Goal: Information Seeking & Learning: Learn about a topic

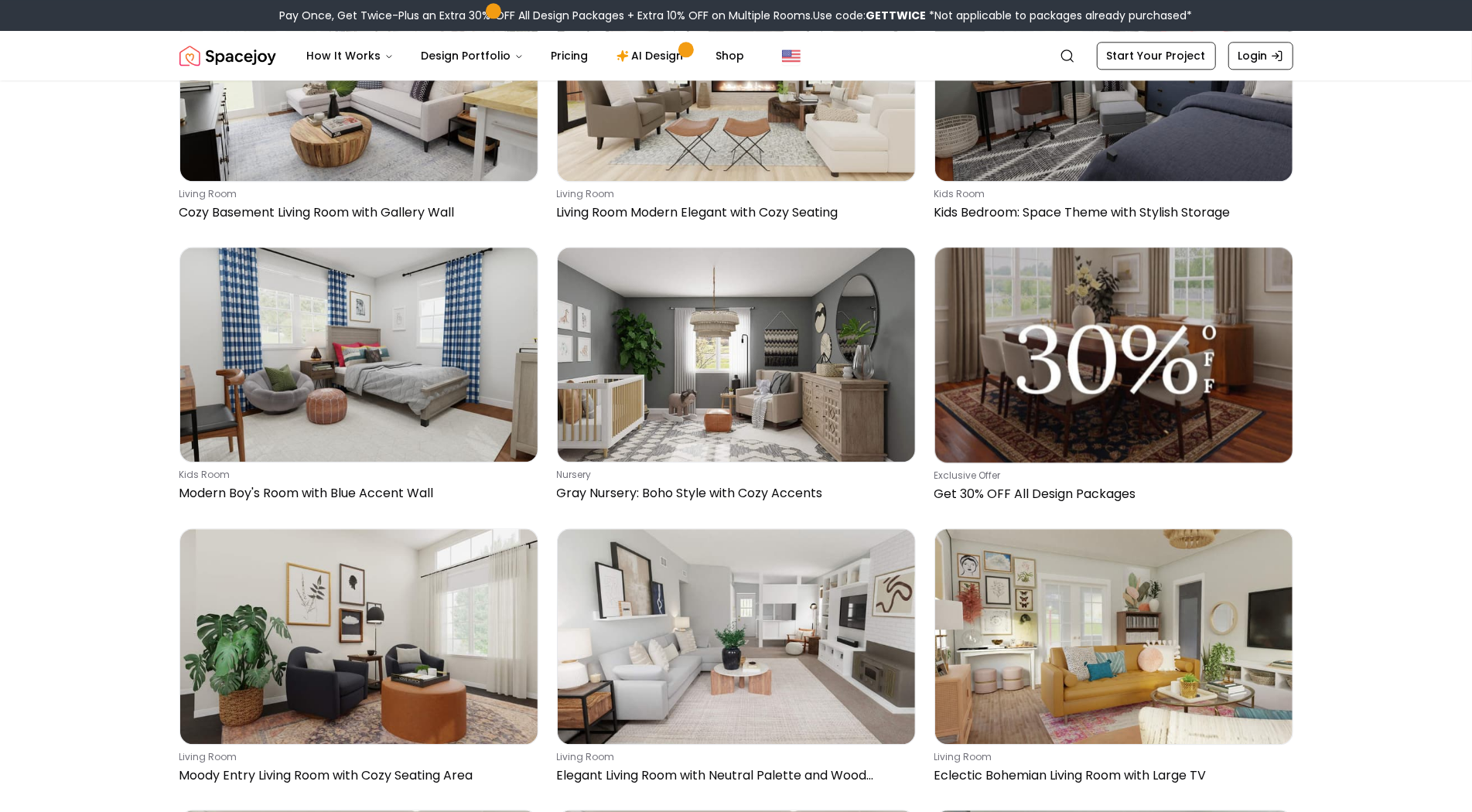
scroll to position [2998, 0]
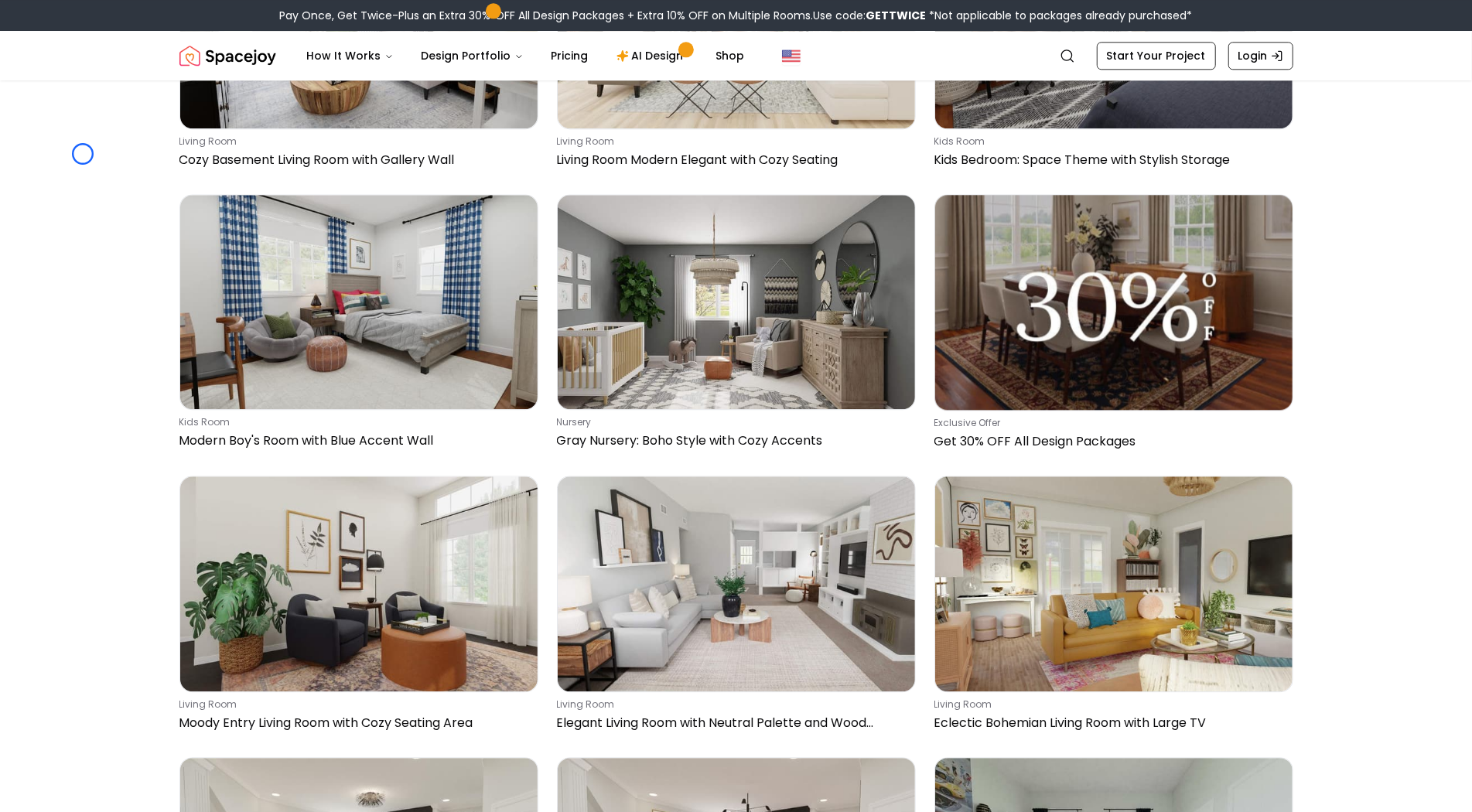
click at [101, 79] on header "Spacejoy Search How It Works Design Portfolio Pricing AI Design Shop Search Sta…" at bounding box center [736, 55] width 1472 height 49
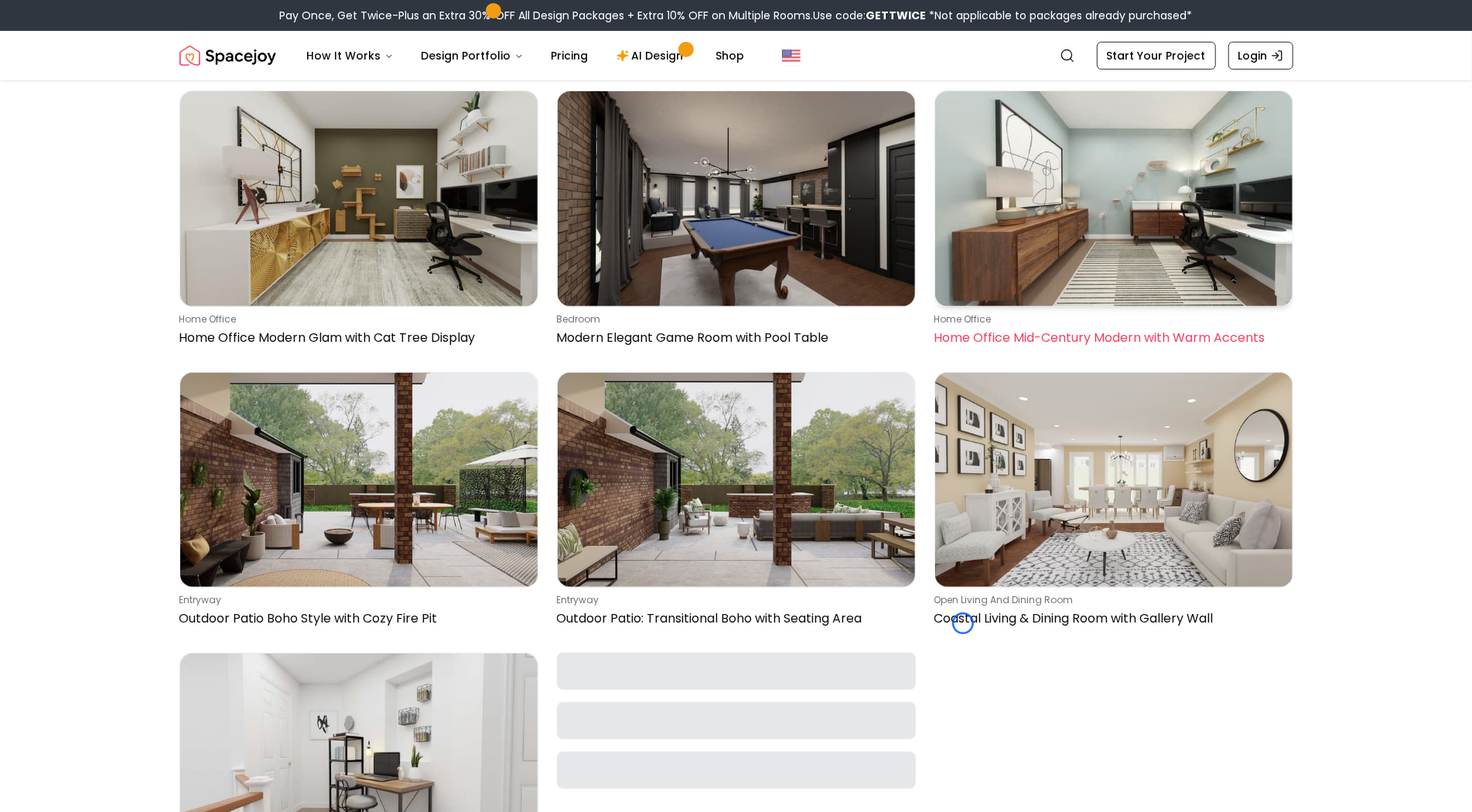
scroll to position [4814, 0]
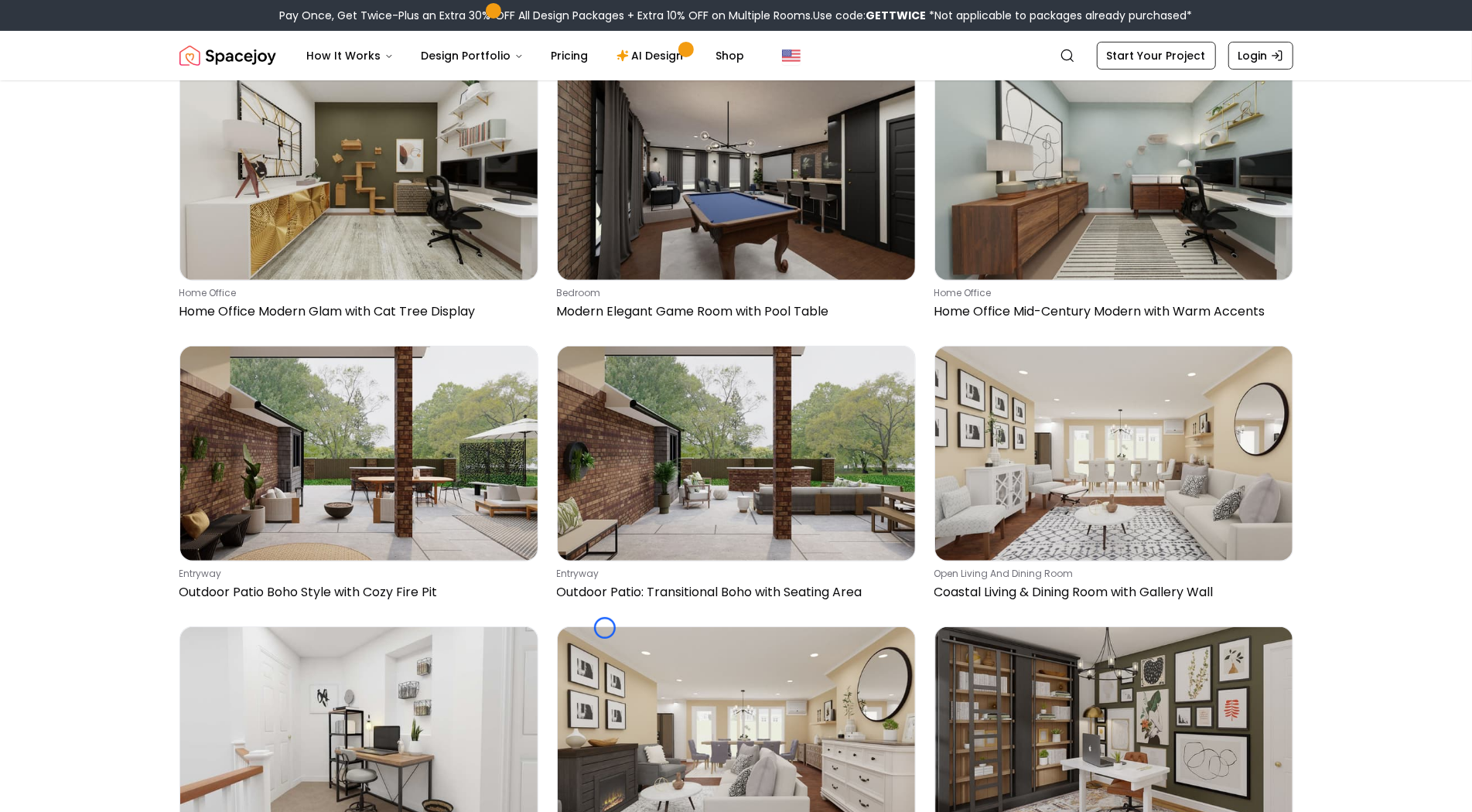
click at [101, 79] on header "Spacejoy Search How It Works Design Portfolio Pricing AI Design Shop Search Sta…" at bounding box center [736, 55] width 1472 height 49
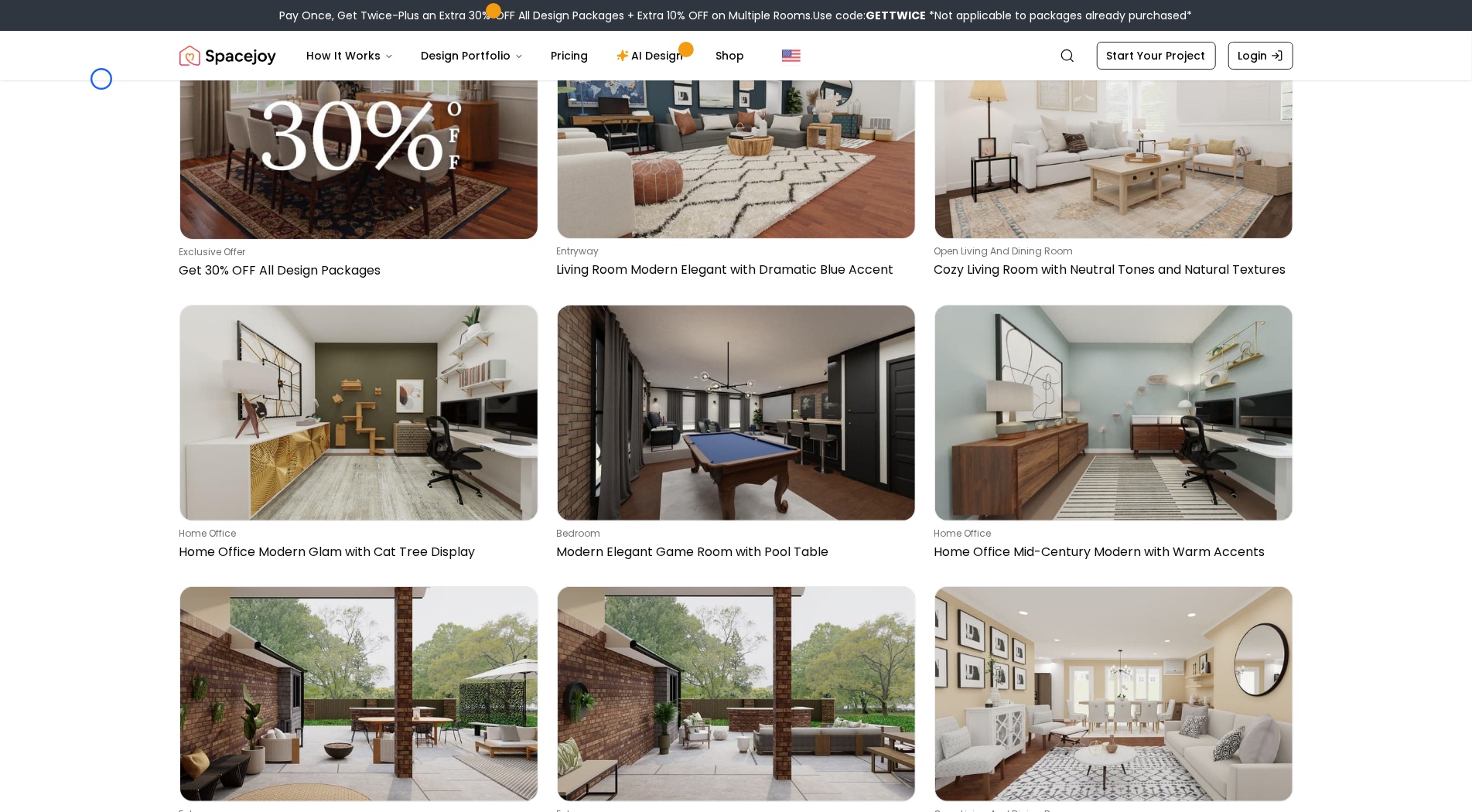
scroll to position [4464, 0]
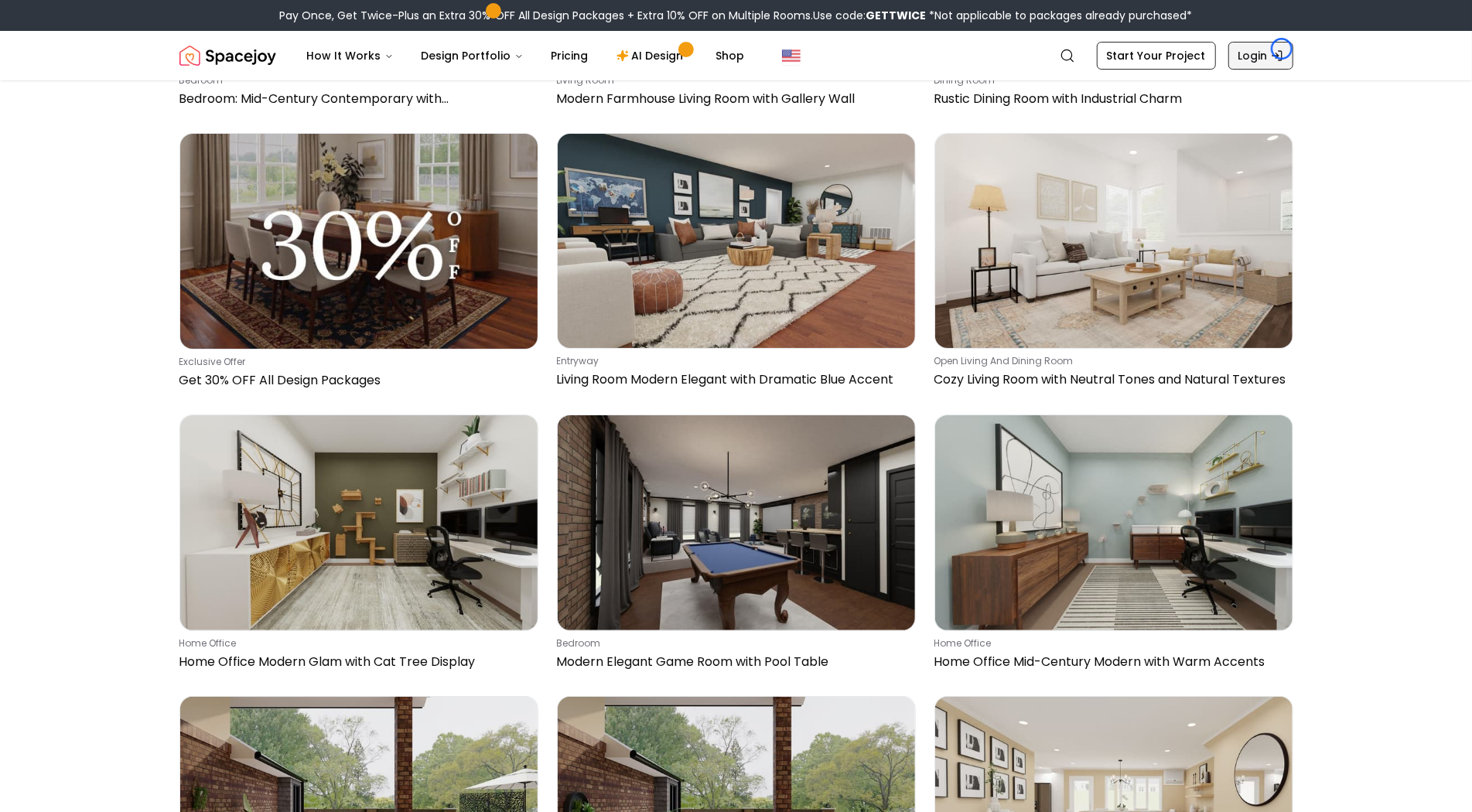
click at [1282, 49] on icon "Global" at bounding box center [1277, 55] width 13 height 13
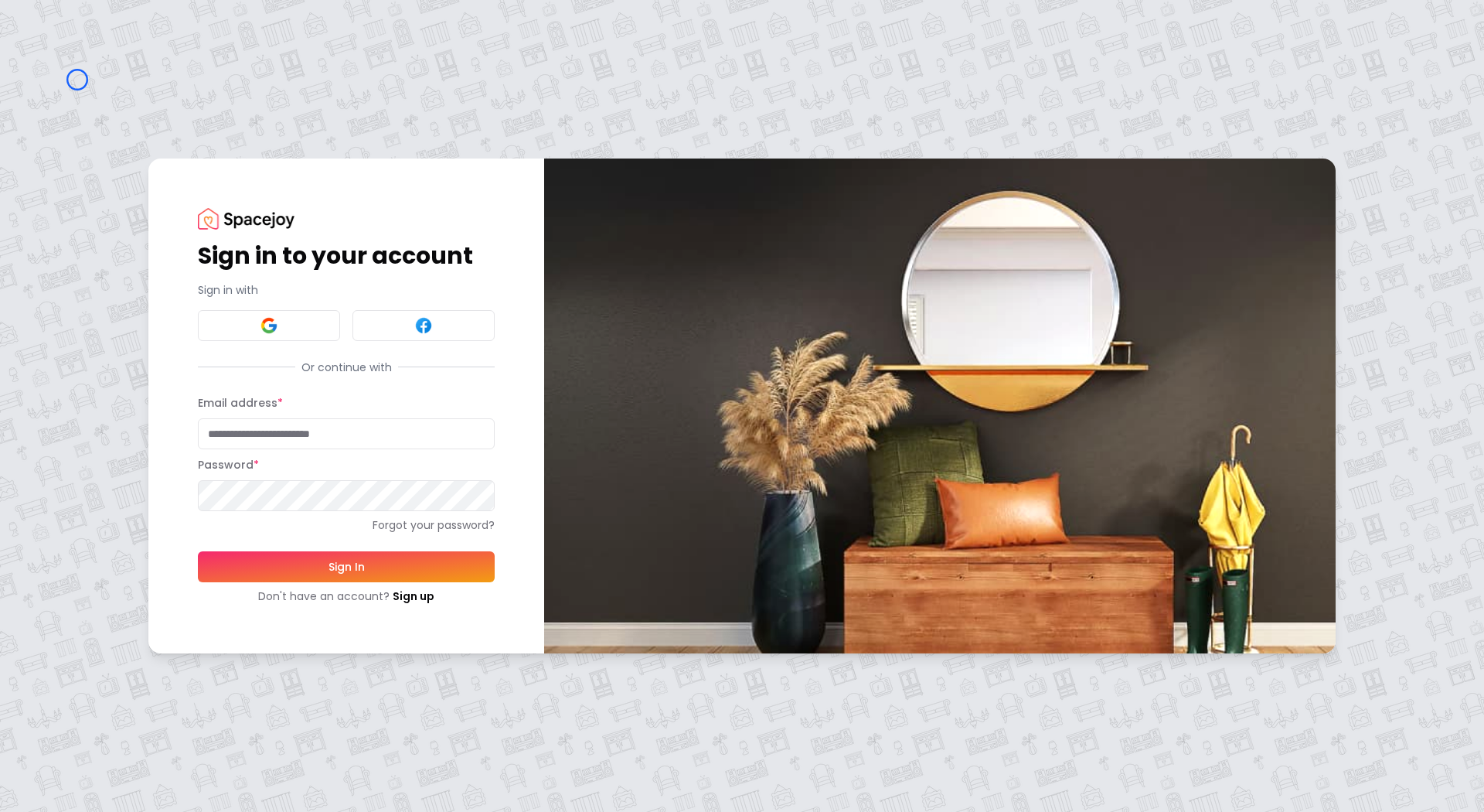
click at [77, 80] on div "Sign in to your account Sign in with Or continue with Email address * Password …" at bounding box center [742, 406] width 1484 height 812
click at [153, 95] on div "Sign in to your account Sign in with Or continue with Email address * Password …" at bounding box center [742, 406] width 1484 height 812
click at [412, 593] on link "Sign up" at bounding box center [414, 596] width 42 height 15
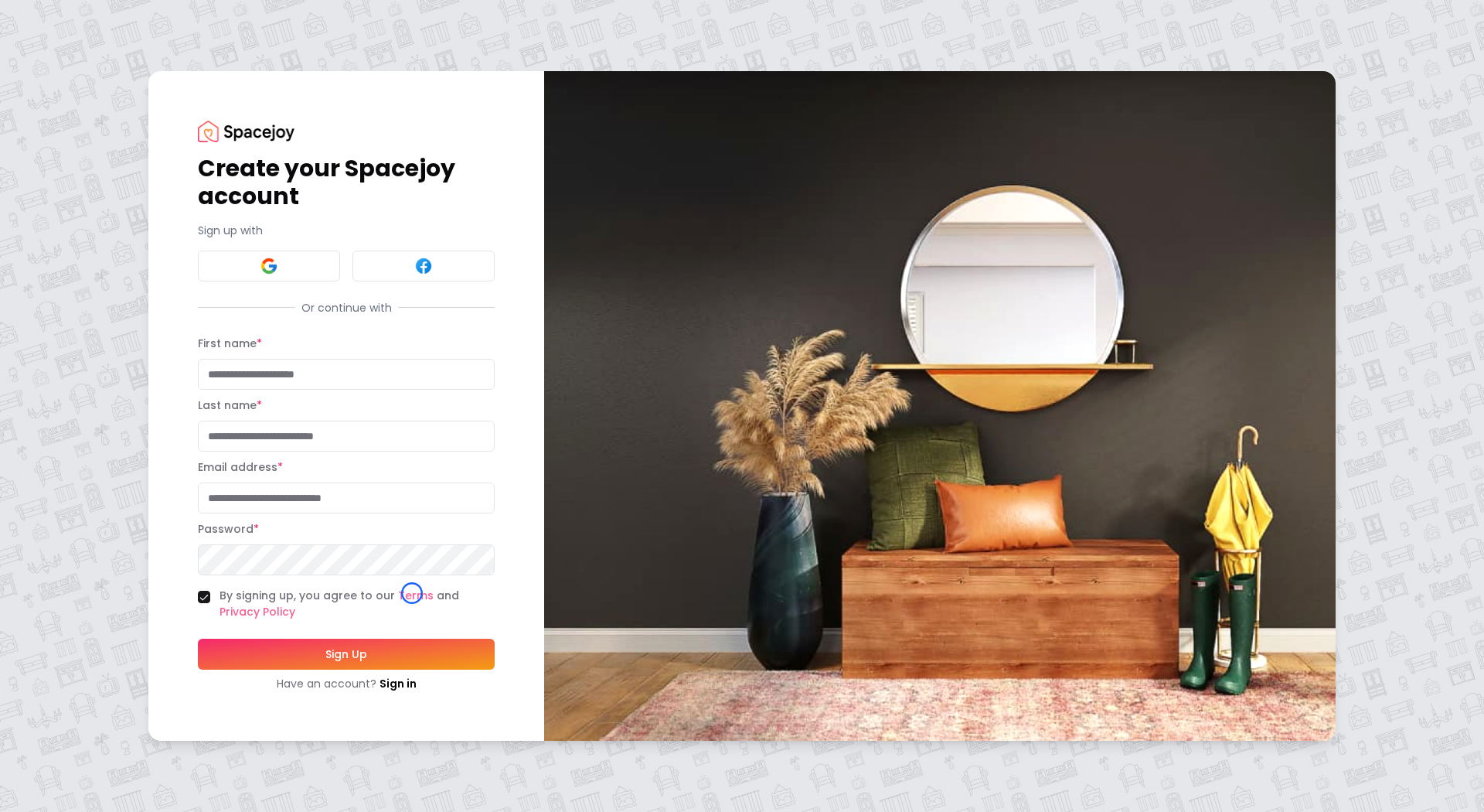
click at [125, 104] on div "Create your Spacejoy account Sign up with Or continue with First name * Last na…" at bounding box center [742, 406] width 1484 height 812
click at [111, 77] on div "Create your Spacejoy account Sign up with Or continue with First name * Last na…" at bounding box center [742, 406] width 1484 height 812
click at [390, 685] on link "Sign in" at bounding box center [398, 683] width 37 height 15
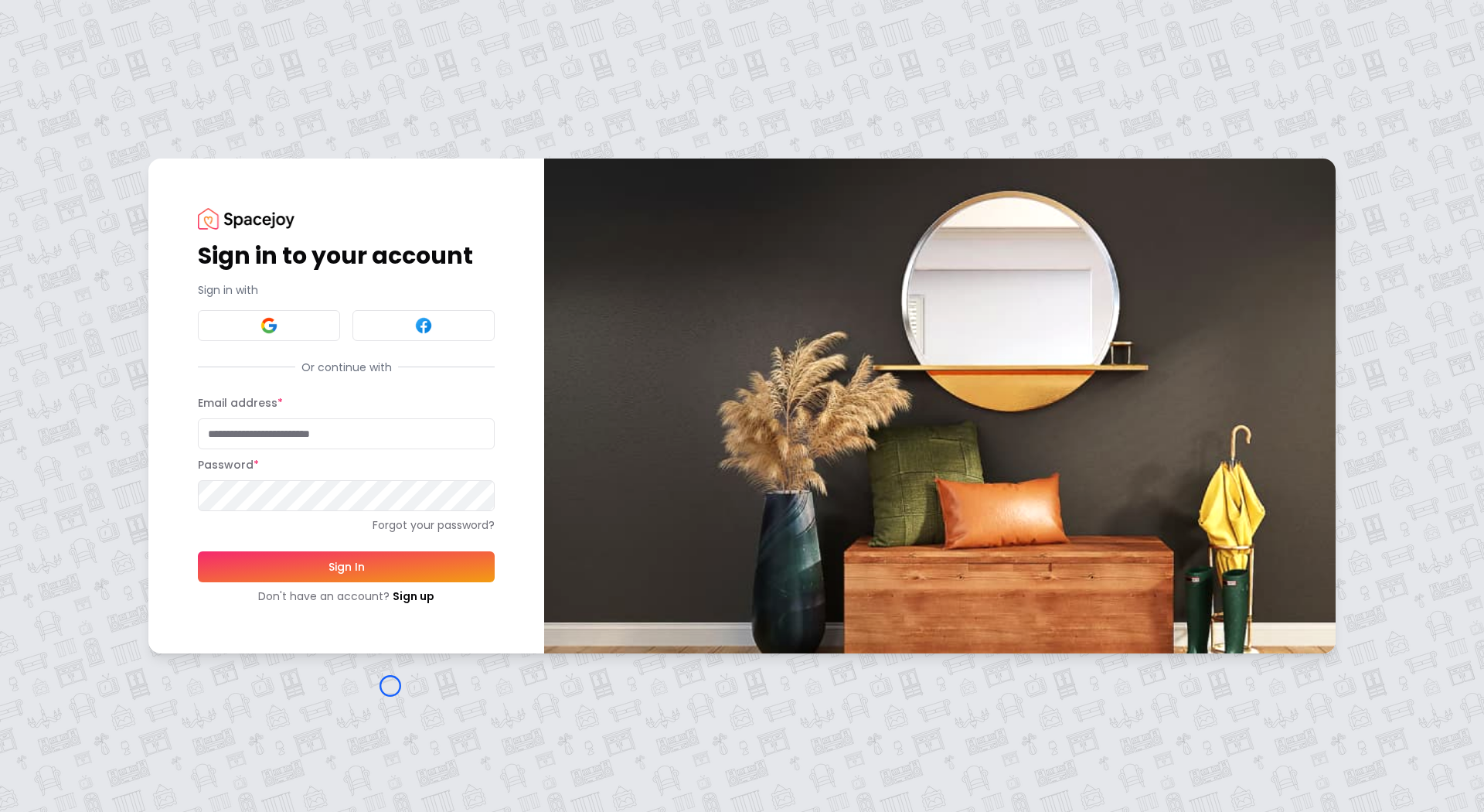
click at [101, 81] on div "Sign in to your account Sign in with Or continue with Email address * Password …" at bounding box center [742, 406] width 1484 height 812
click at [101, 137] on div "Sign in to your account Sign in with Or continue with Email address * Password …" at bounding box center [742, 406] width 1484 height 812
click at [406, 595] on link "Sign up" at bounding box center [414, 596] width 42 height 15
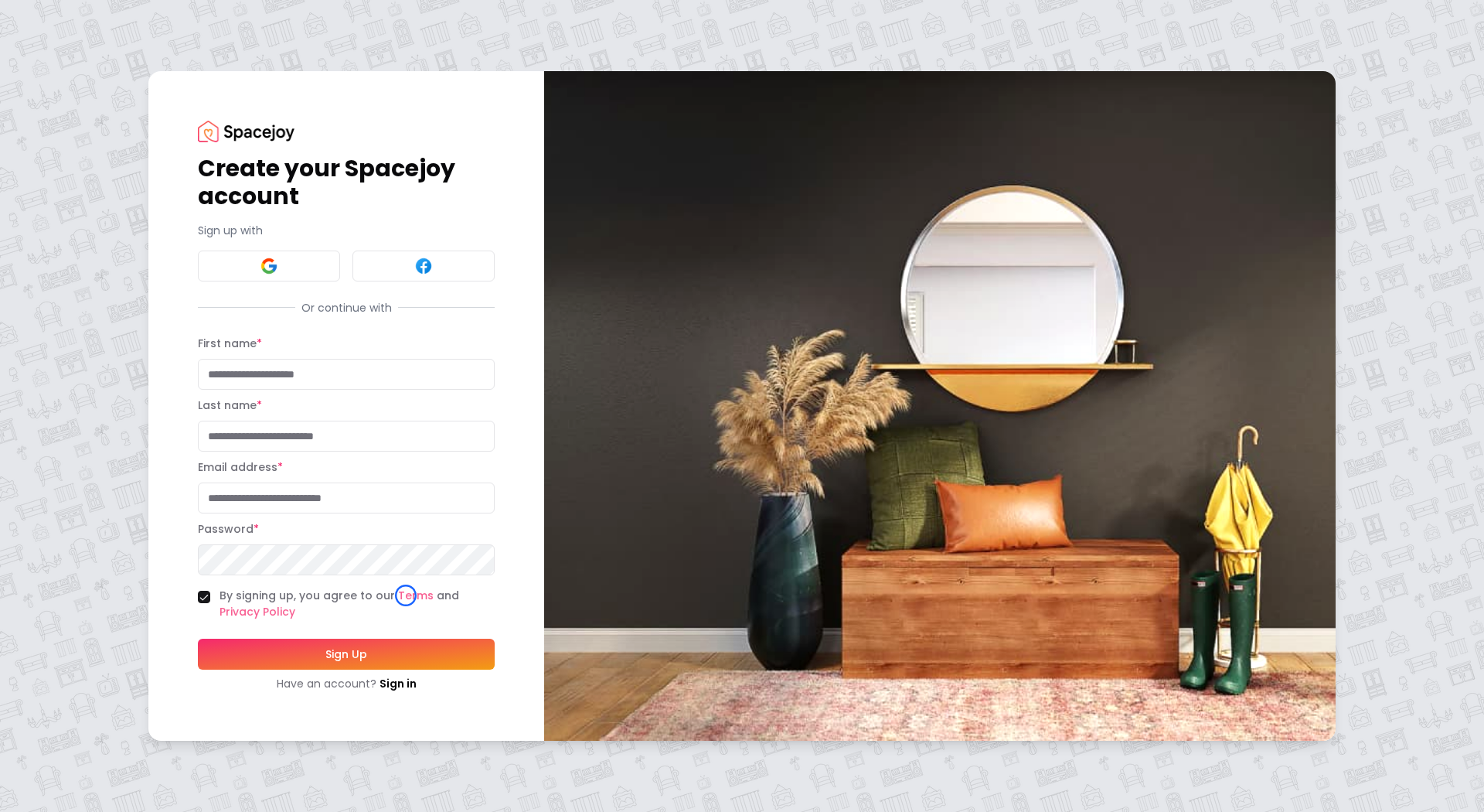
click at [137, 132] on div "Create your Spacejoy account Sign up with Or continue with First name * Last na…" at bounding box center [742, 406] width 1484 height 812
click at [86, 147] on div "Create your Spacejoy account Sign up with Or continue with First name * Last na…" at bounding box center [742, 406] width 1484 height 812
click at [214, 137] on img at bounding box center [246, 131] width 96 height 21
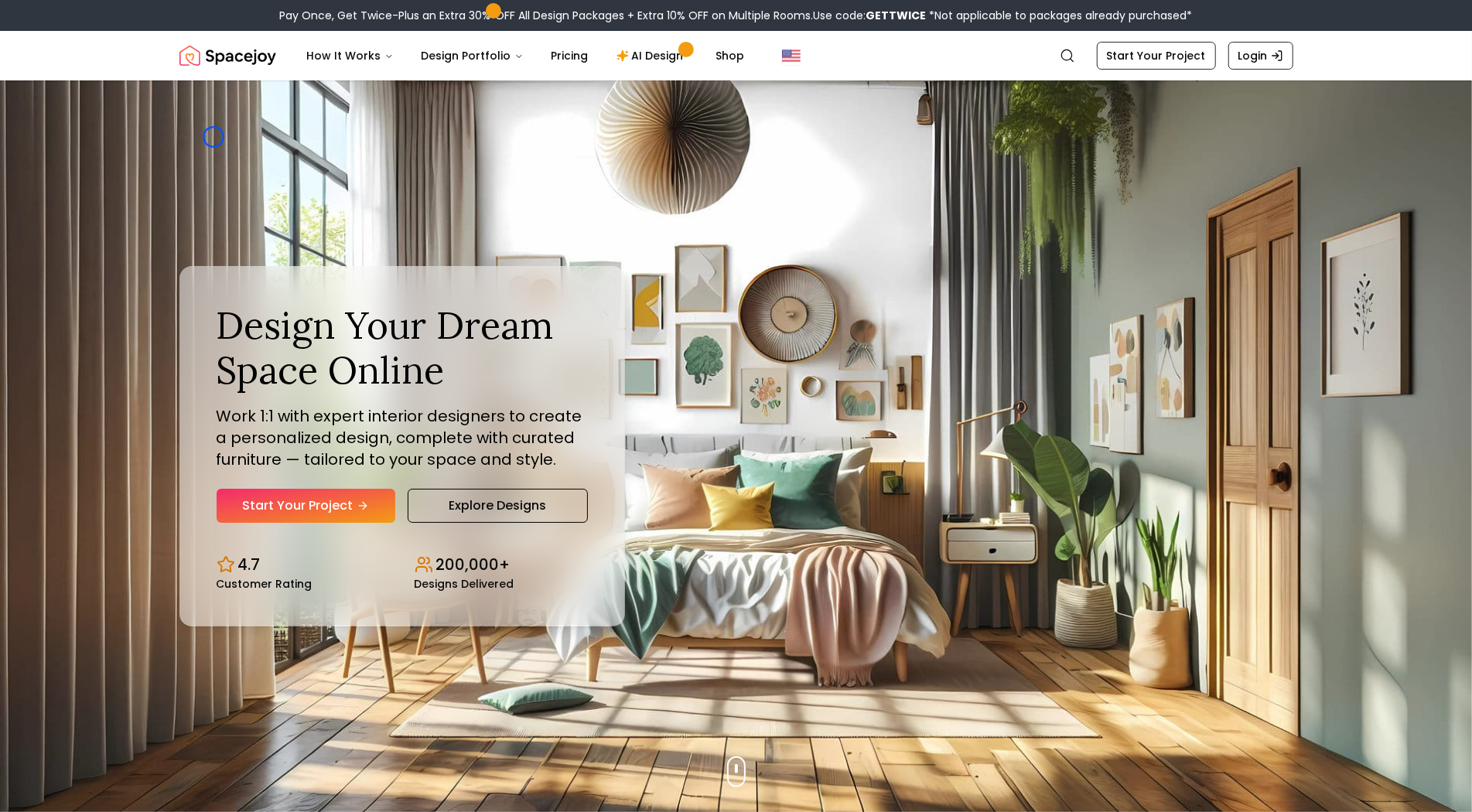
click at [214, 137] on div "Design Your Dream Space Online Work 1:1 with expert interior designers to creat…" at bounding box center [736, 446] width 1188 height 732
click at [81, 145] on img "Hero section" at bounding box center [736, 446] width 1472 height 732
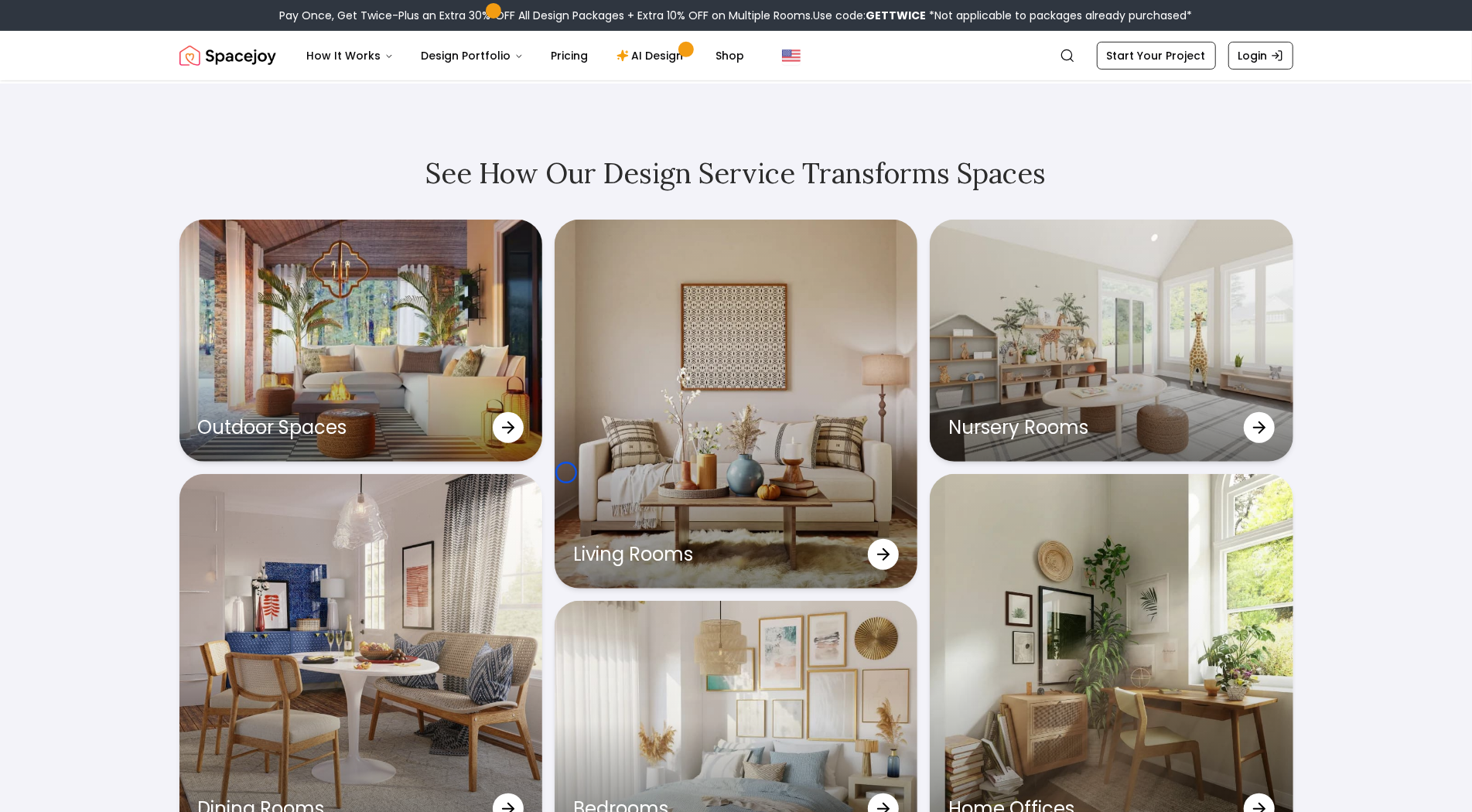
scroll to position [4982, 0]
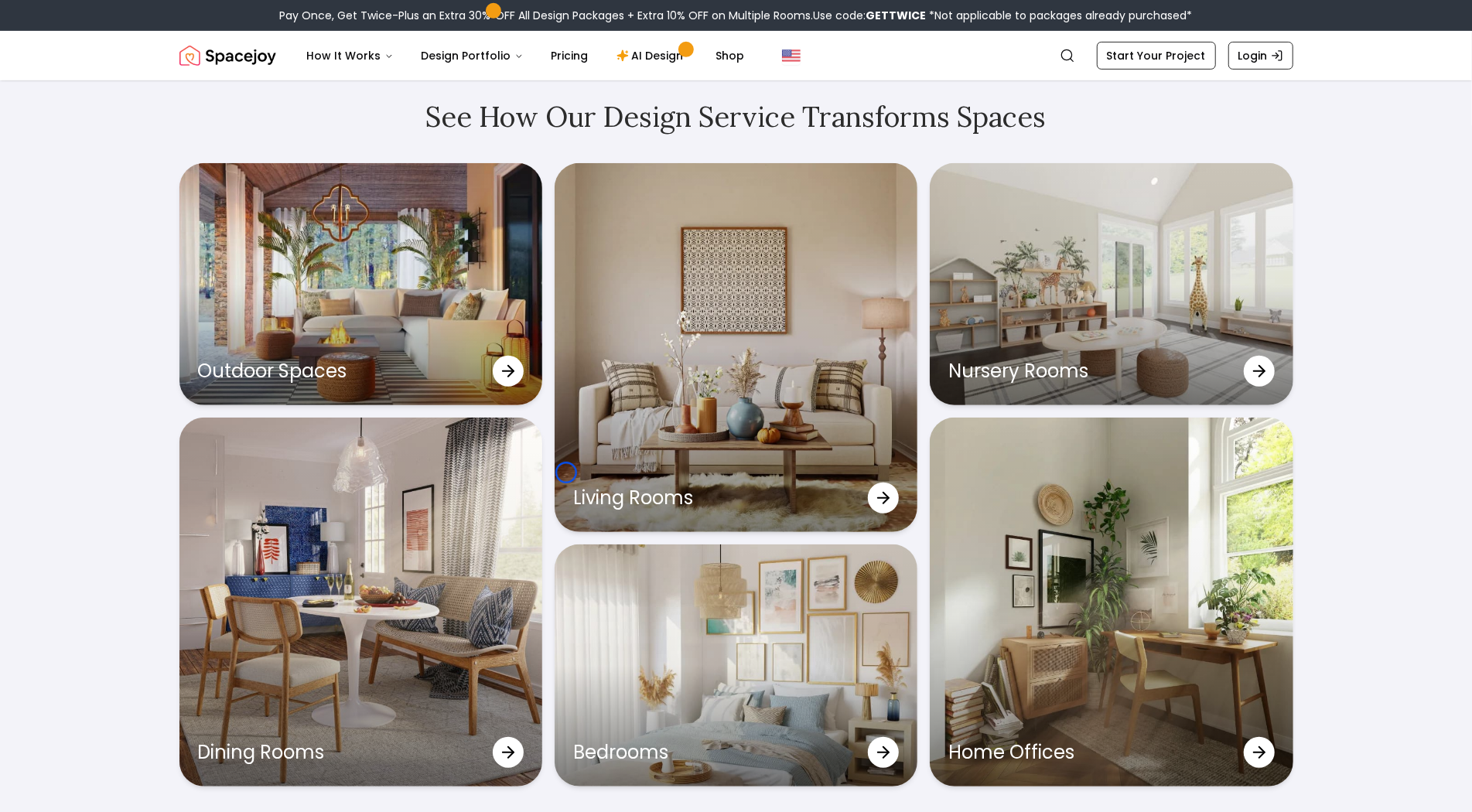
click at [81, 145] on div "See How Our Design Service Transforms Spaces Outdoor Spaces Living Rooms Nurser…" at bounding box center [736, 474] width 1472 height 895
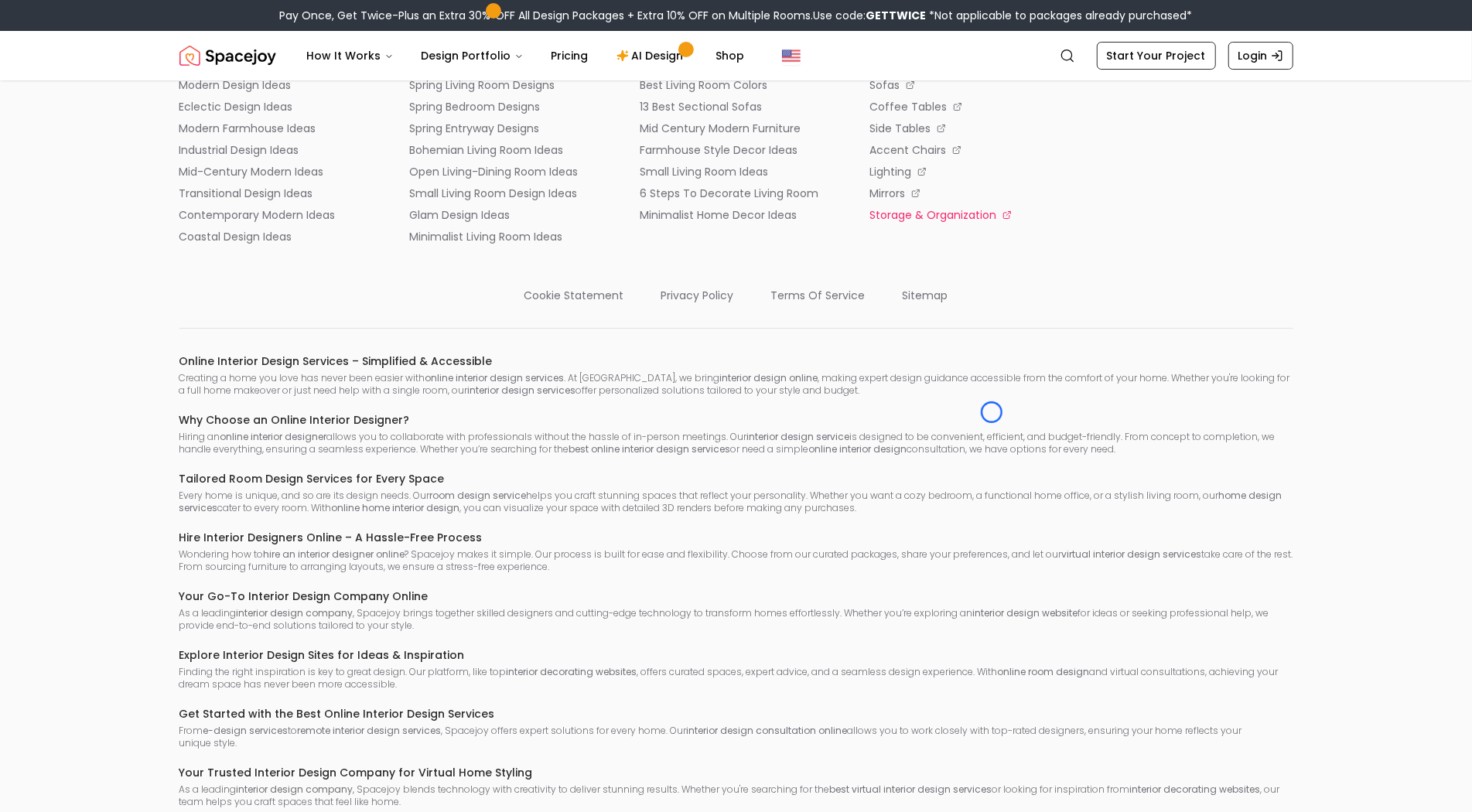
click at [992, 223] on p "storage & organization" at bounding box center [932, 215] width 127 height 15
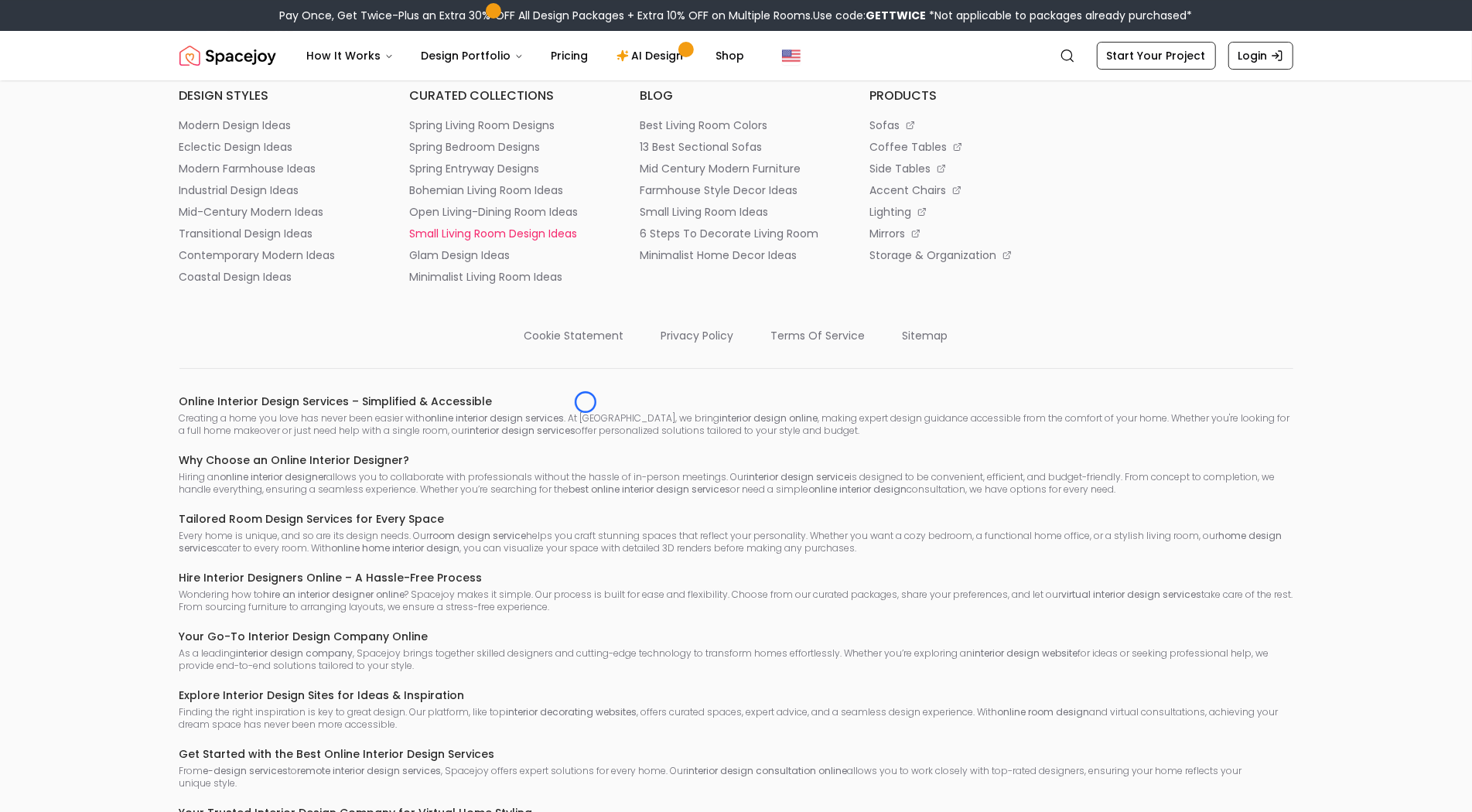
click at [585, 241] on li "small living room design ideas" at bounding box center [505, 233] width 194 height 15
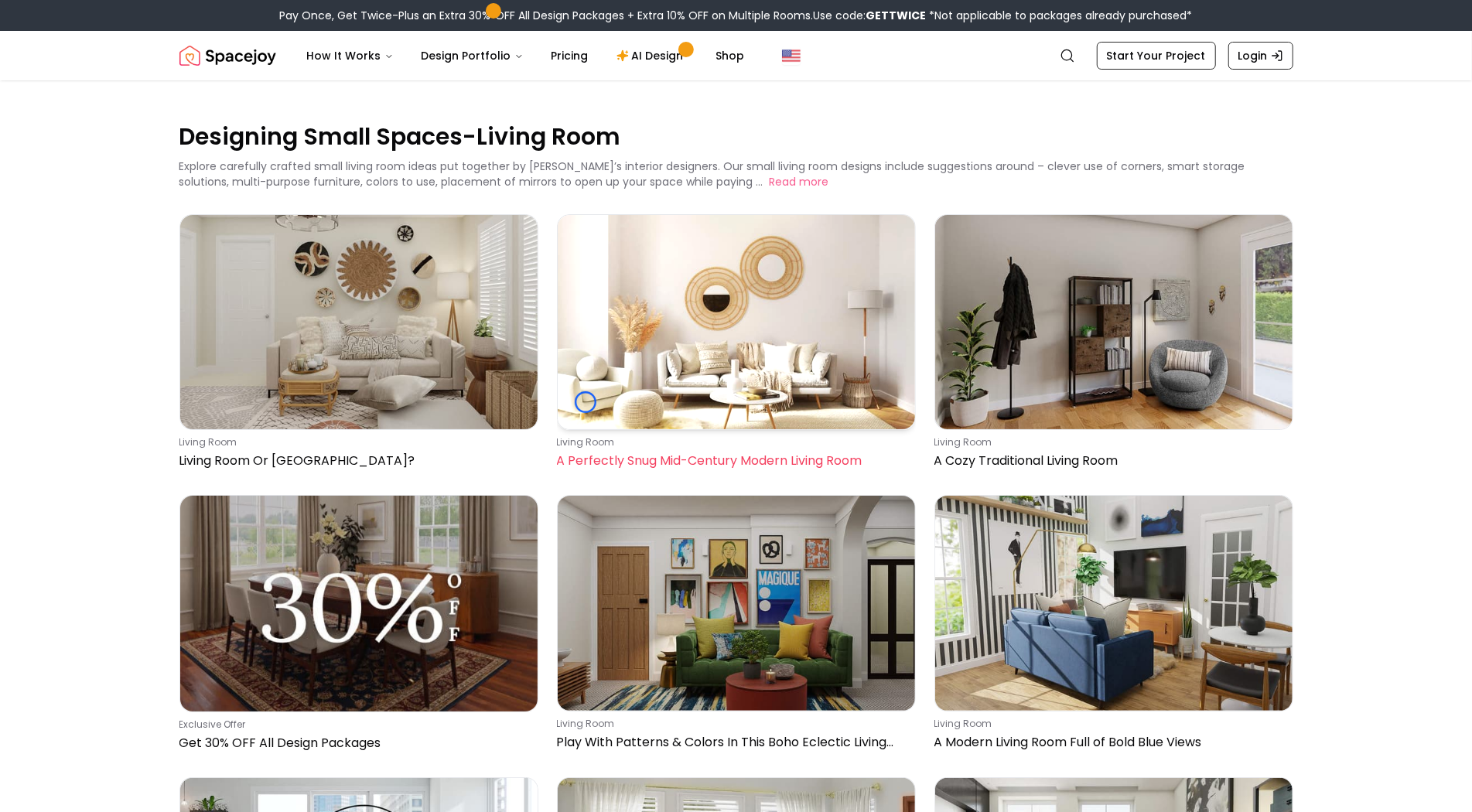
click at [585, 402] on img at bounding box center [736, 322] width 357 height 215
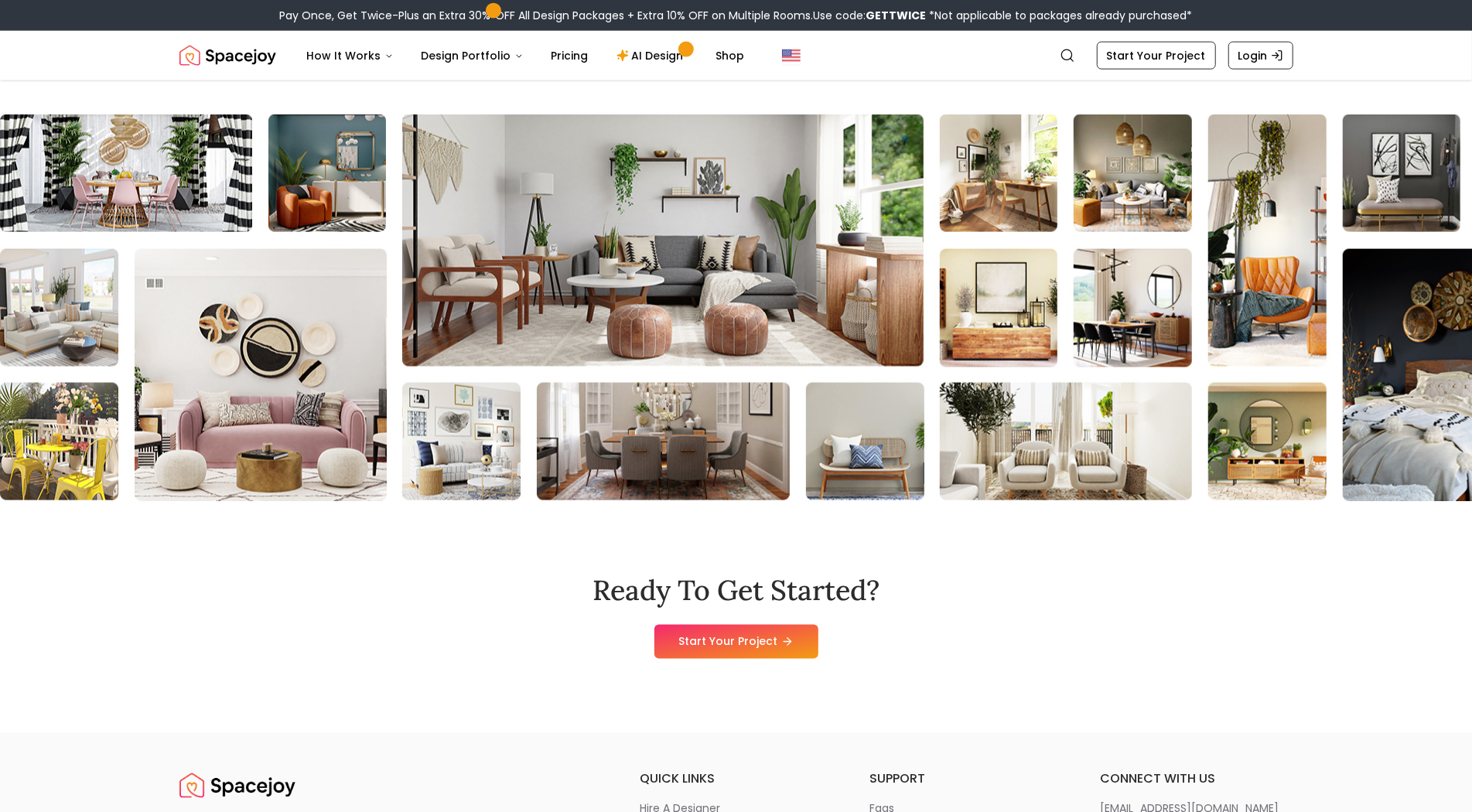
scroll to position [6141, 0]
